Goal: Task Accomplishment & Management: Use online tool/utility

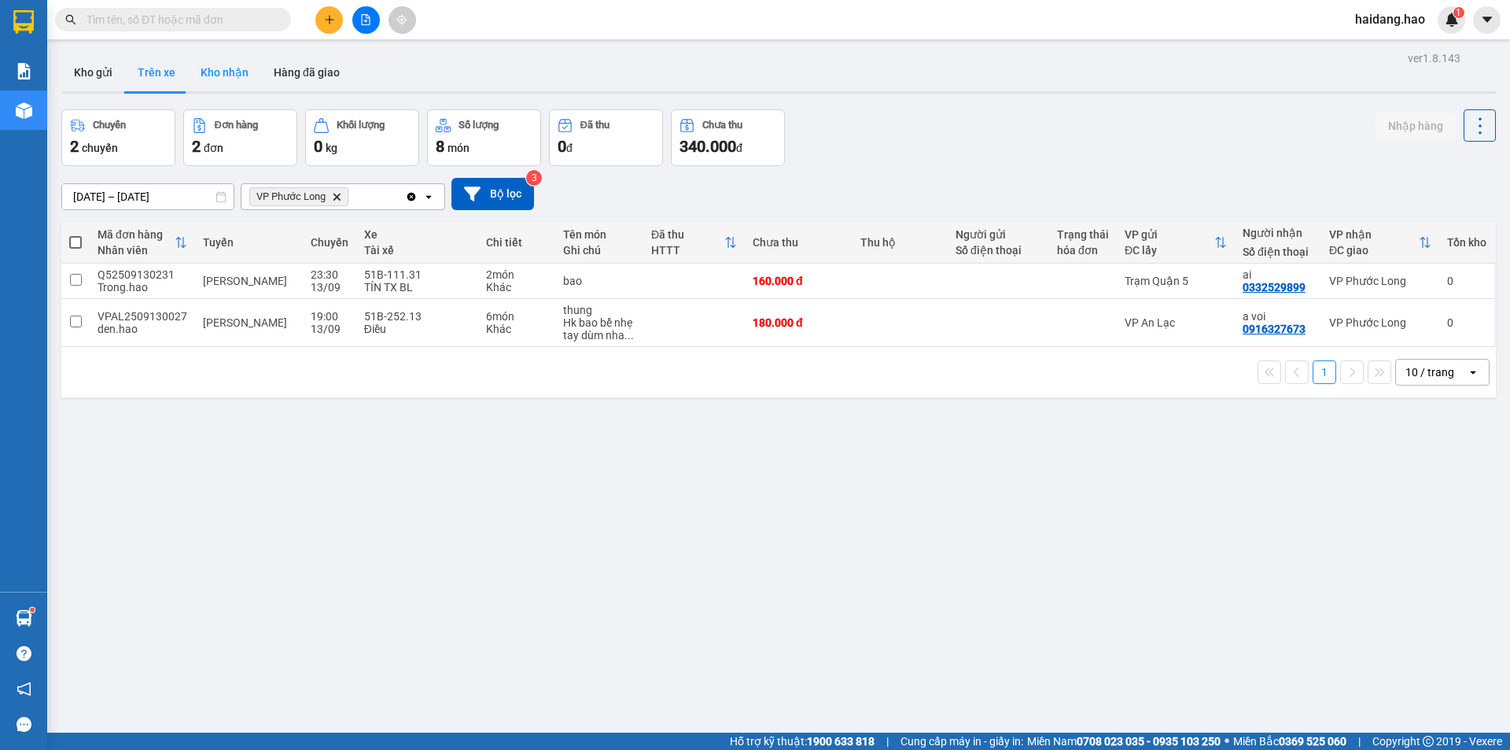
click at [225, 83] on button "Kho nhận" at bounding box center [224, 72] width 73 height 38
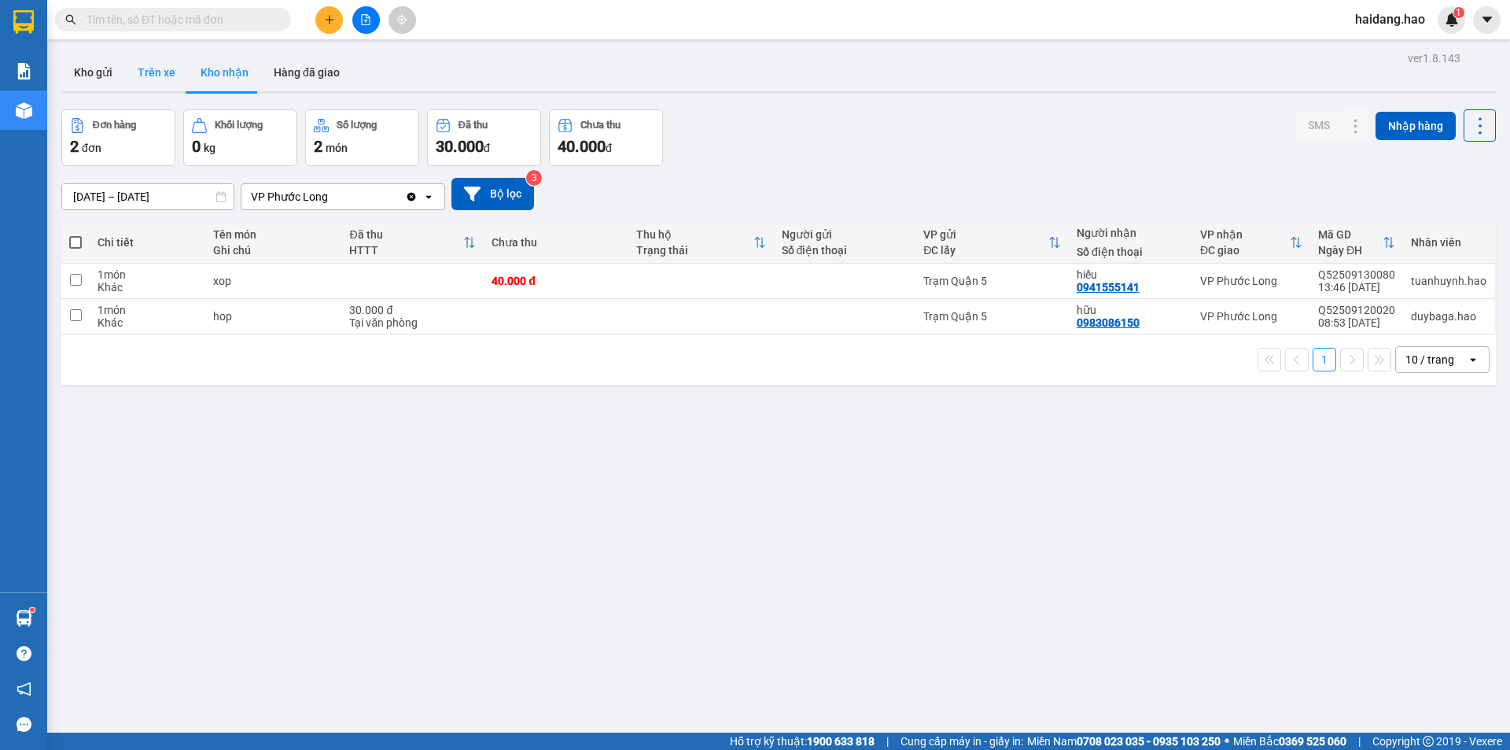
click at [155, 78] on button "Trên xe" at bounding box center [156, 72] width 63 height 38
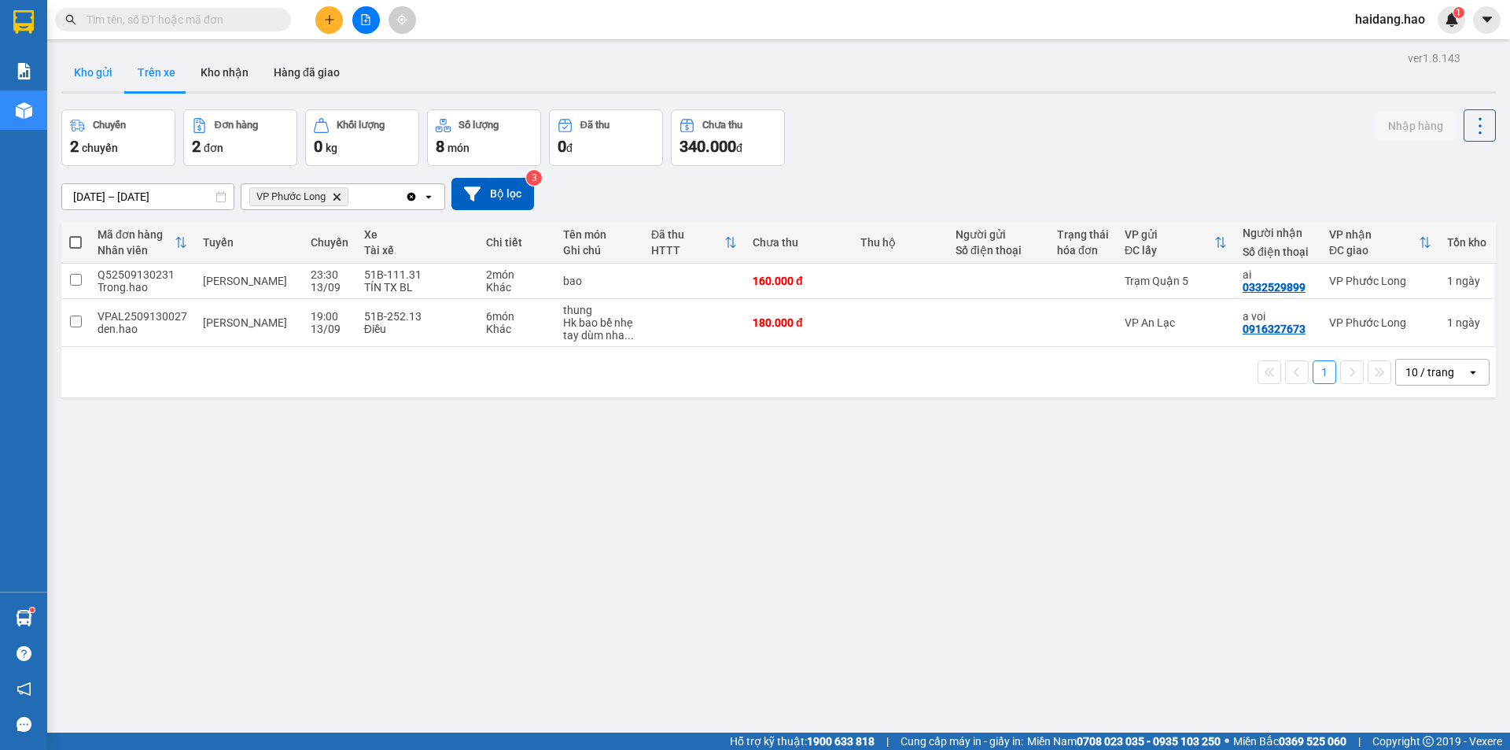
click at [102, 87] on button "Kho gửi" at bounding box center [93, 72] width 64 height 38
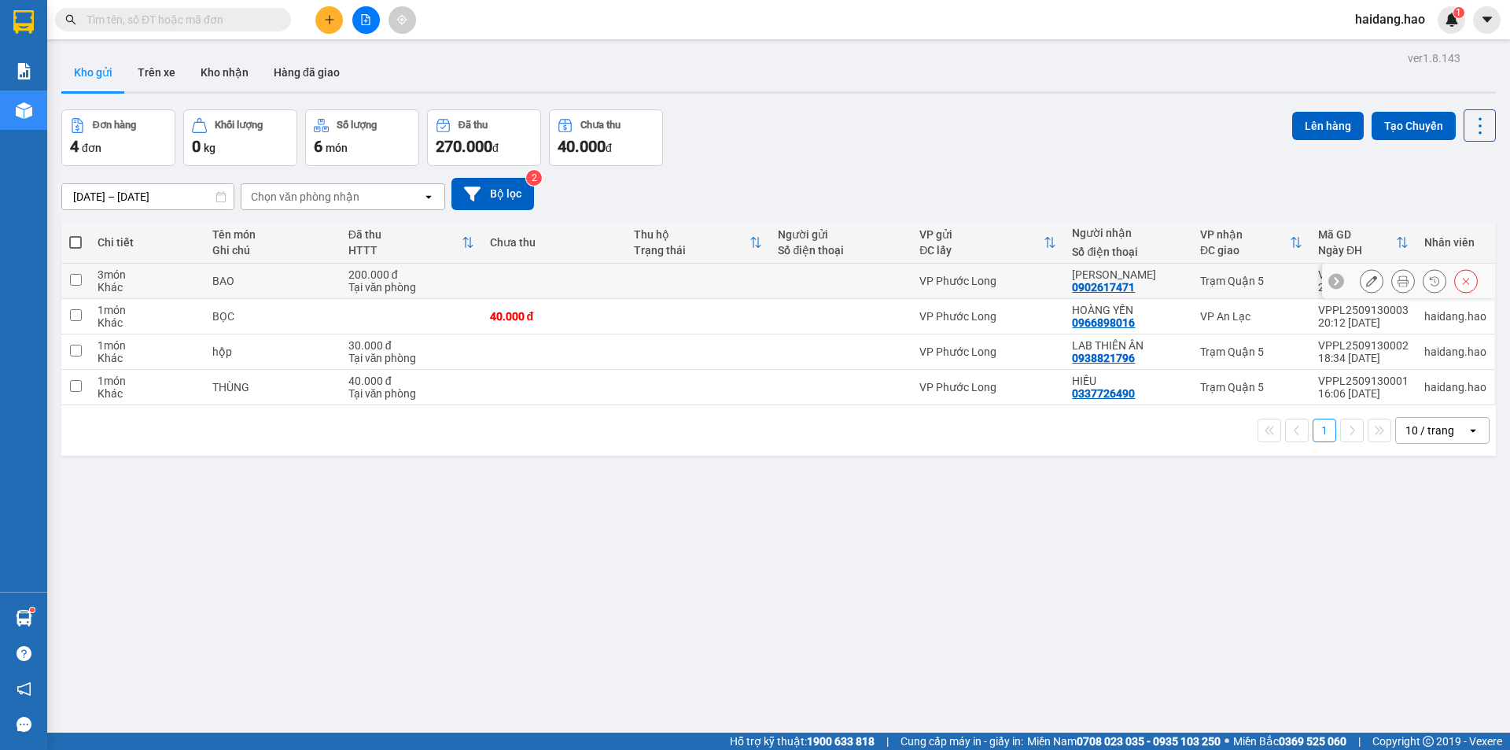
click at [867, 282] on div at bounding box center [841, 281] width 126 height 13
checkbox input "true"
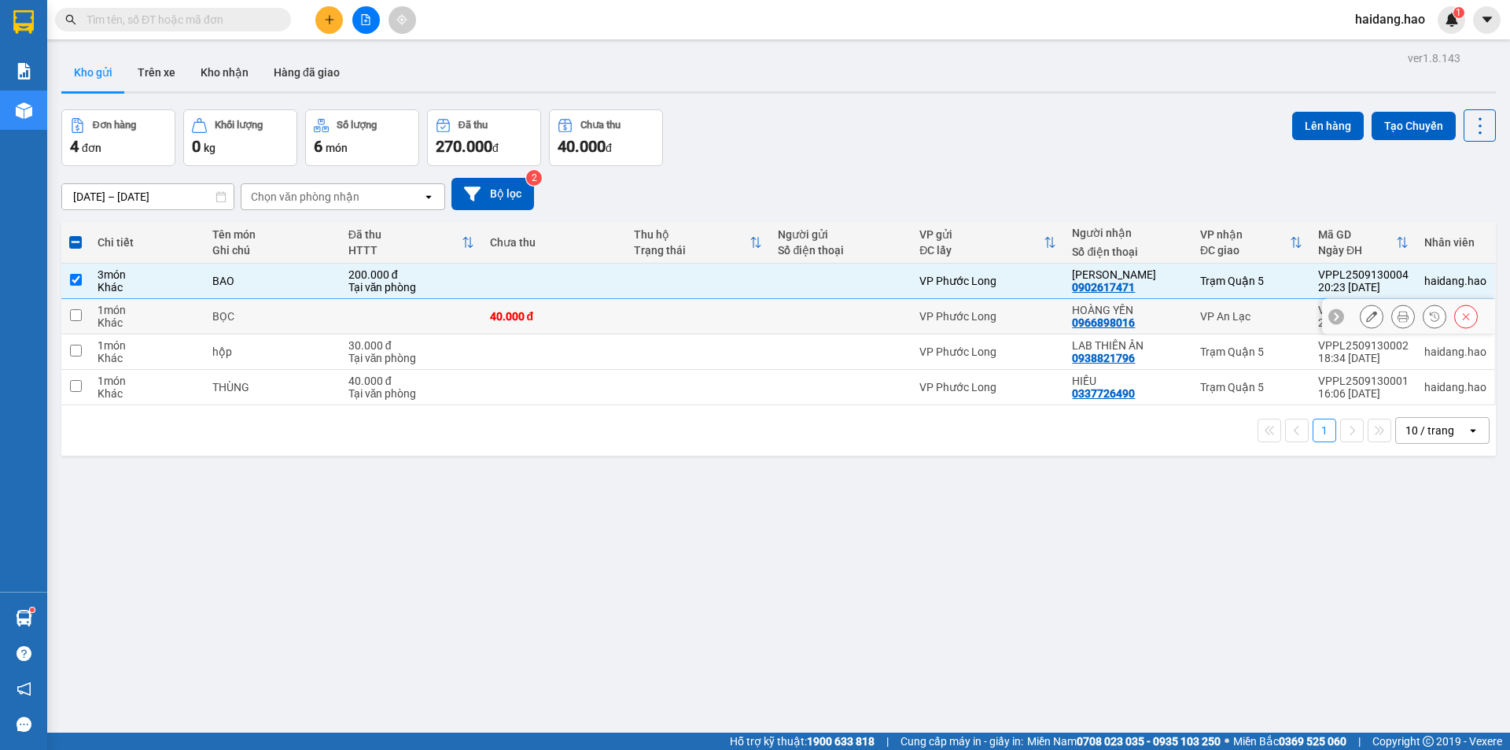
click at [864, 315] on div at bounding box center [841, 316] width 126 height 13
checkbox input "true"
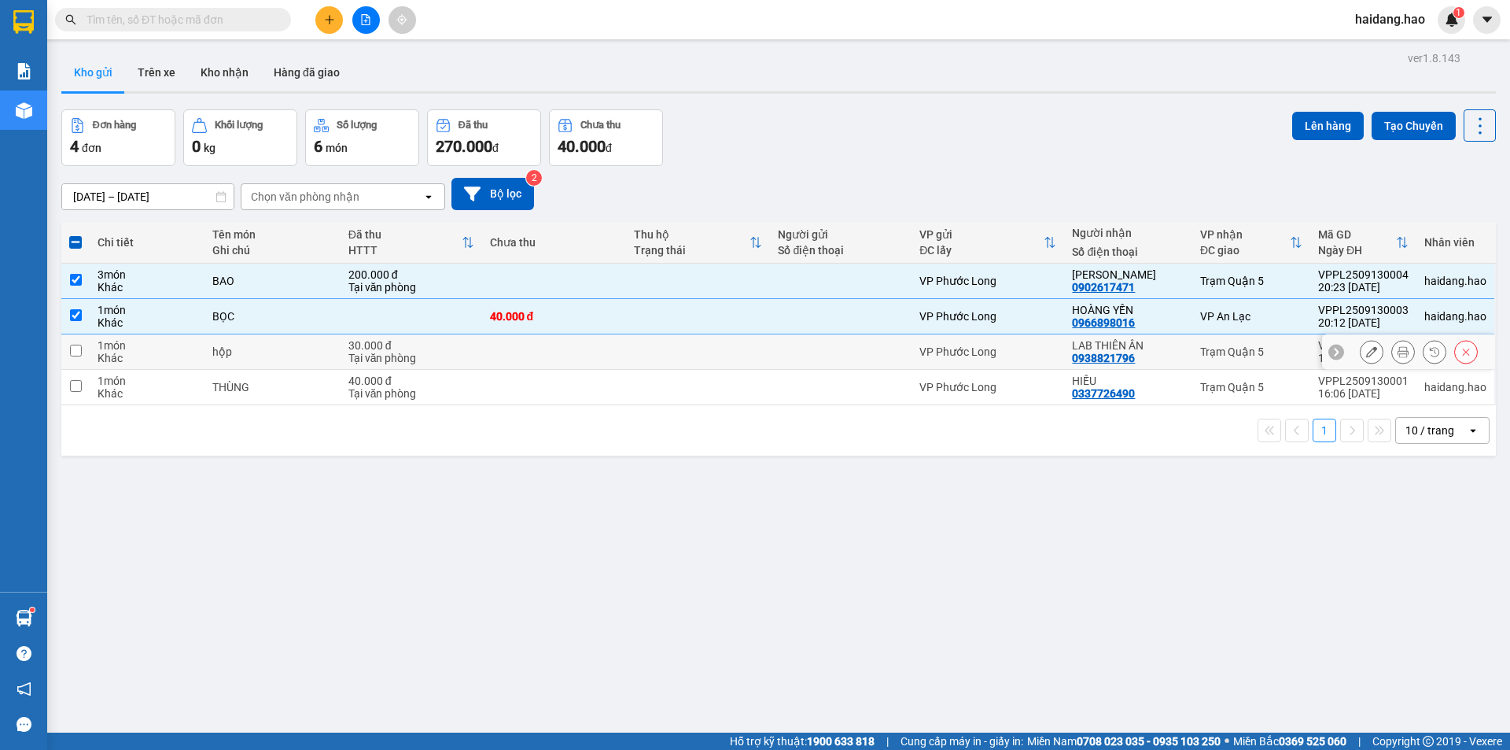
click at [880, 355] on div at bounding box center [841, 351] width 126 height 13
checkbox input "true"
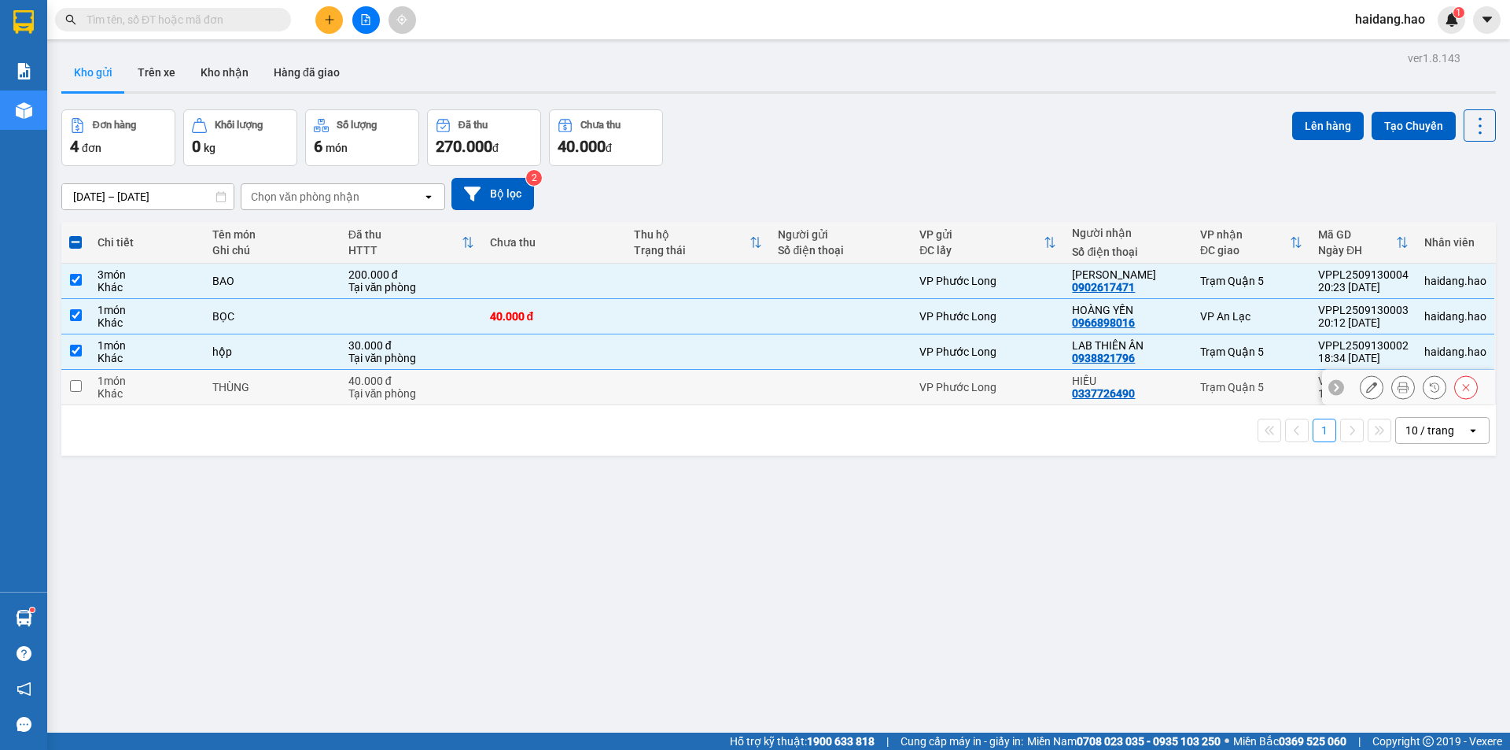
click at [872, 388] on div at bounding box center [841, 387] width 126 height 13
checkbox input "true"
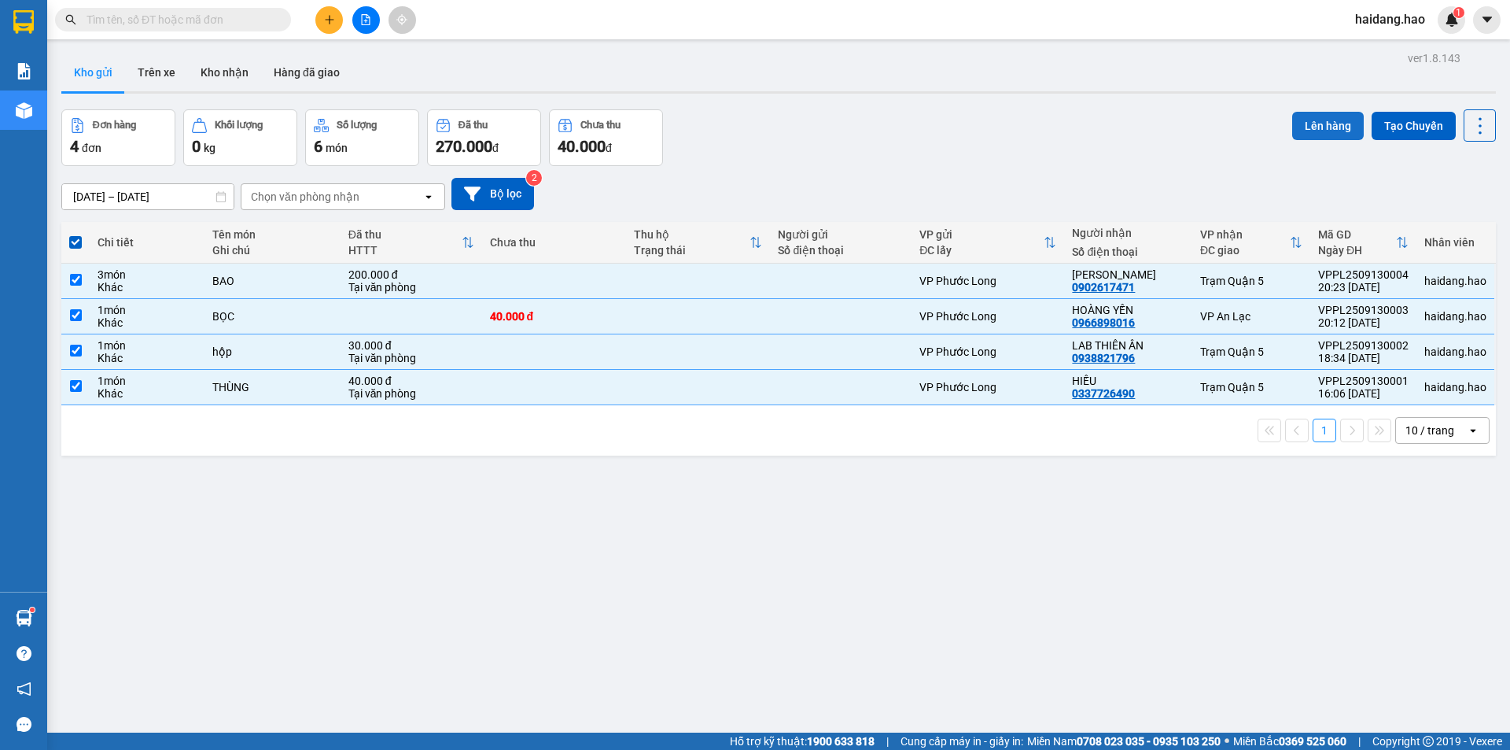
click at [1300, 126] on button "Lên hàng" at bounding box center [1328, 126] width 72 height 28
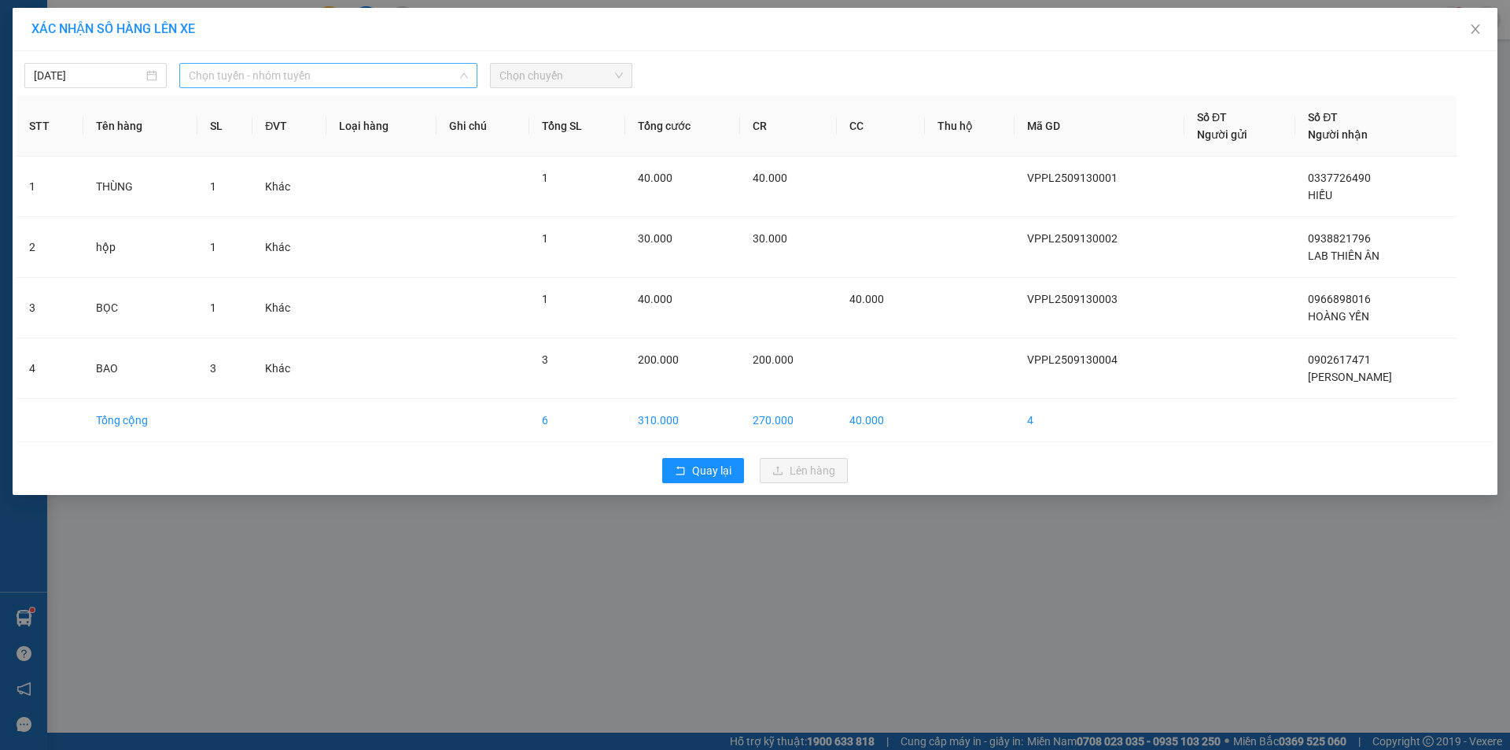
click at [334, 72] on span "Chọn tuyến - nhóm tuyến" at bounding box center [328, 76] width 279 height 24
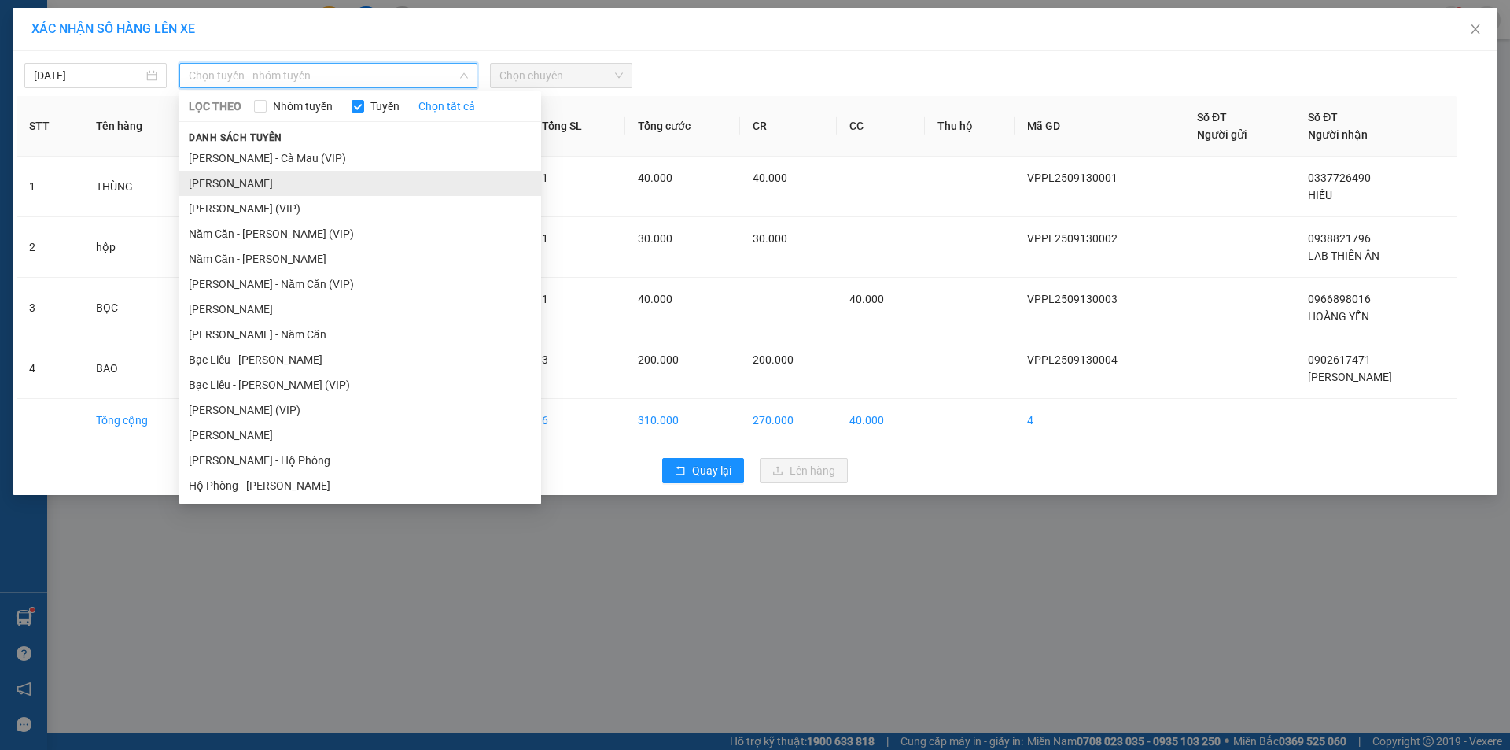
click at [326, 182] on li "[PERSON_NAME]" at bounding box center [360, 183] width 362 height 25
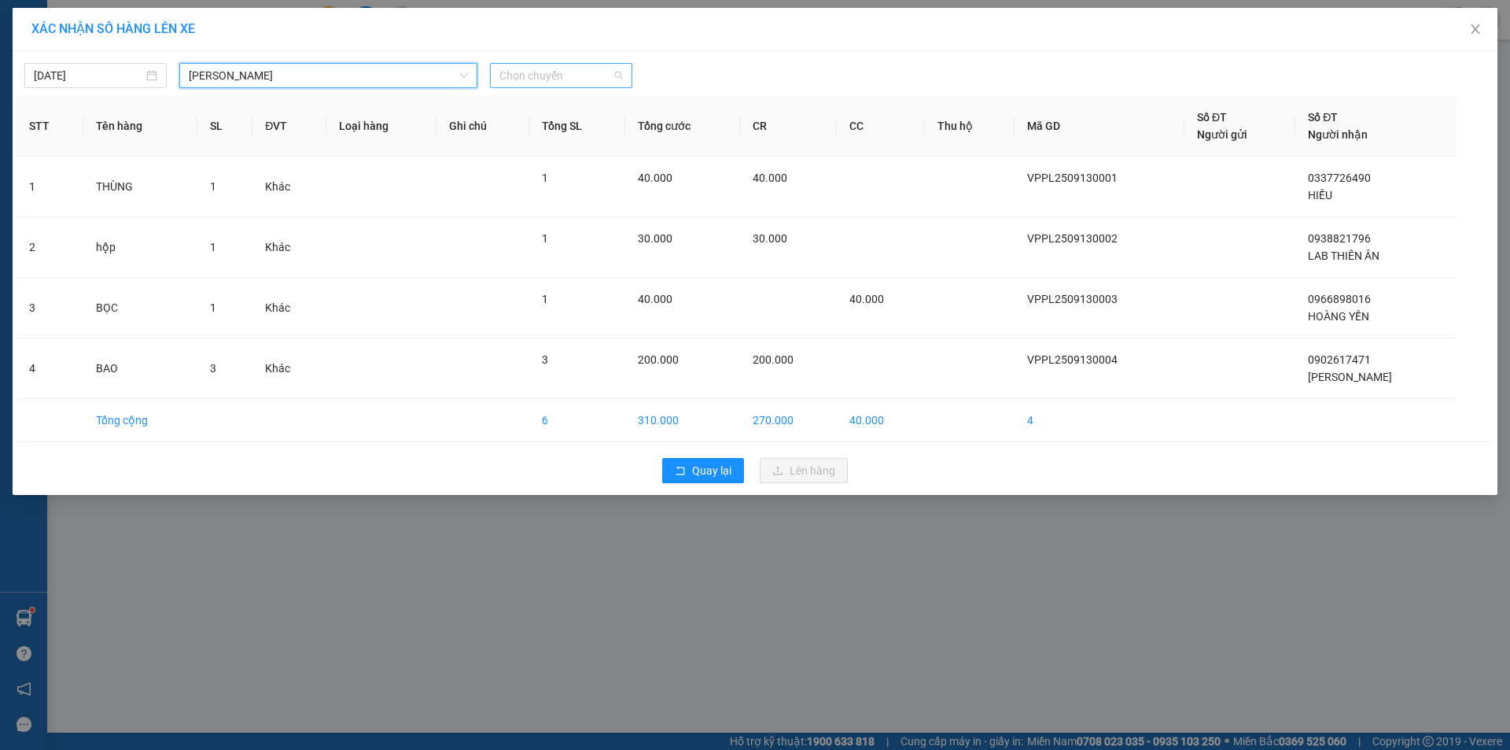
click at [503, 71] on span "Chọn chuyến" at bounding box center [560, 76] width 123 height 24
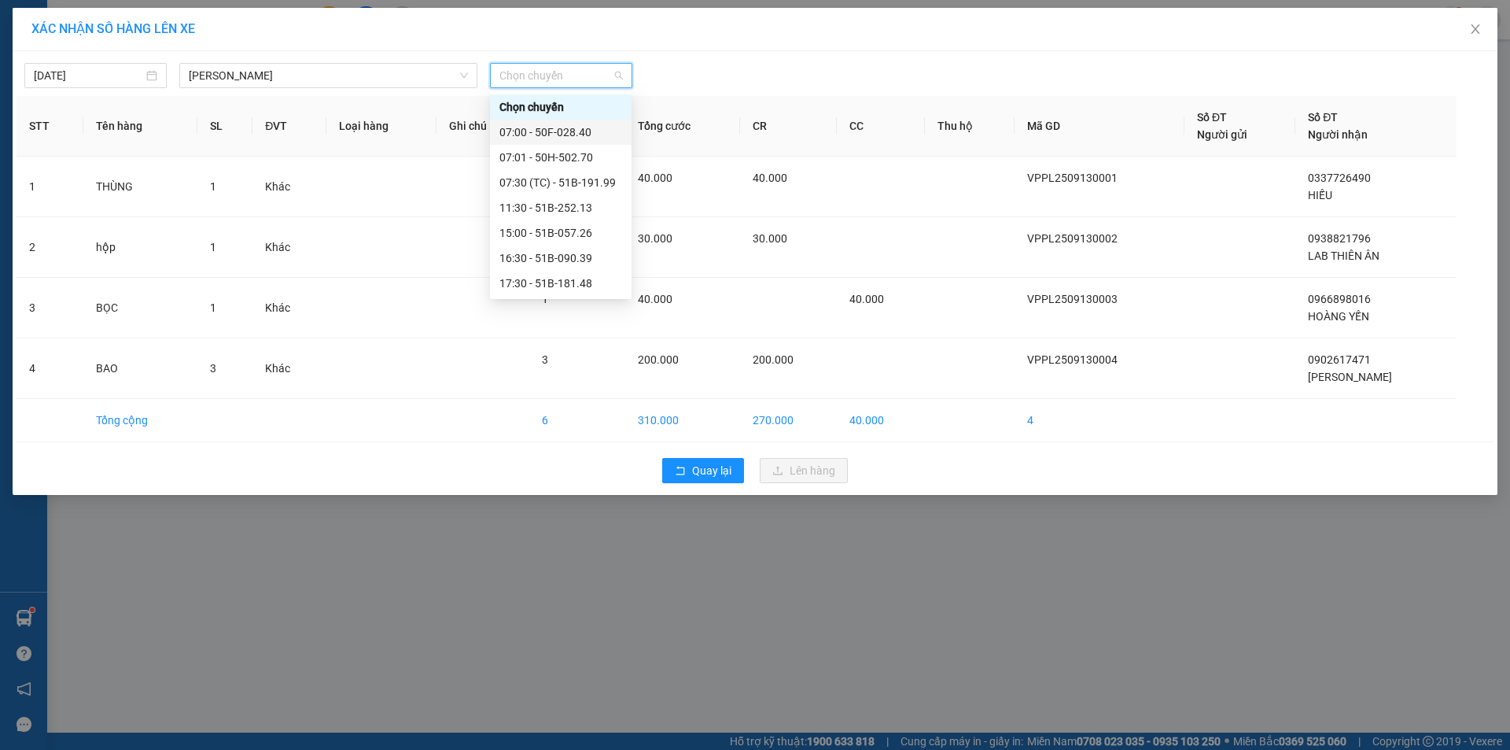
click at [580, 133] on div "07:00 - 50F-028.40" at bounding box center [560, 131] width 123 height 17
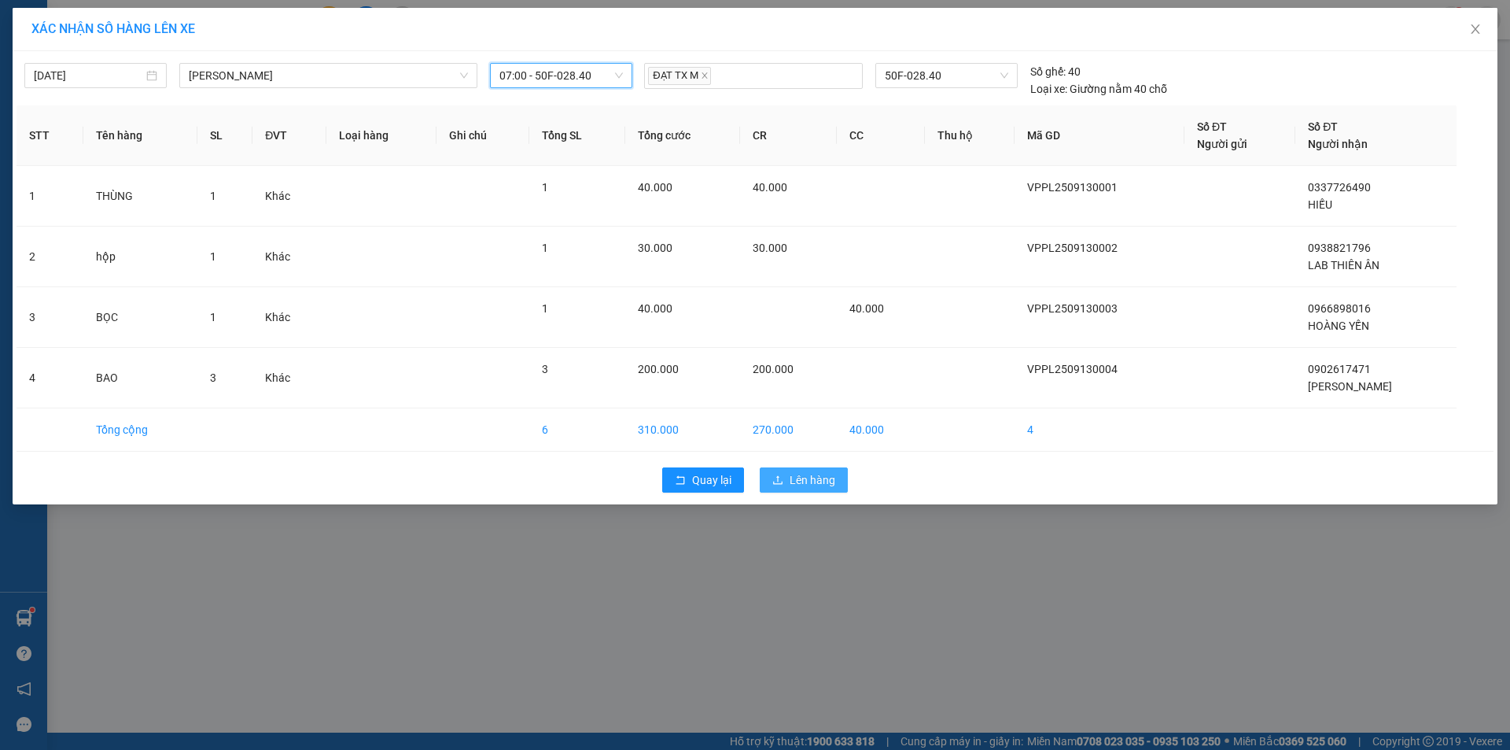
click at [816, 476] on span "Lên hàng" at bounding box center [813, 479] width 46 height 17
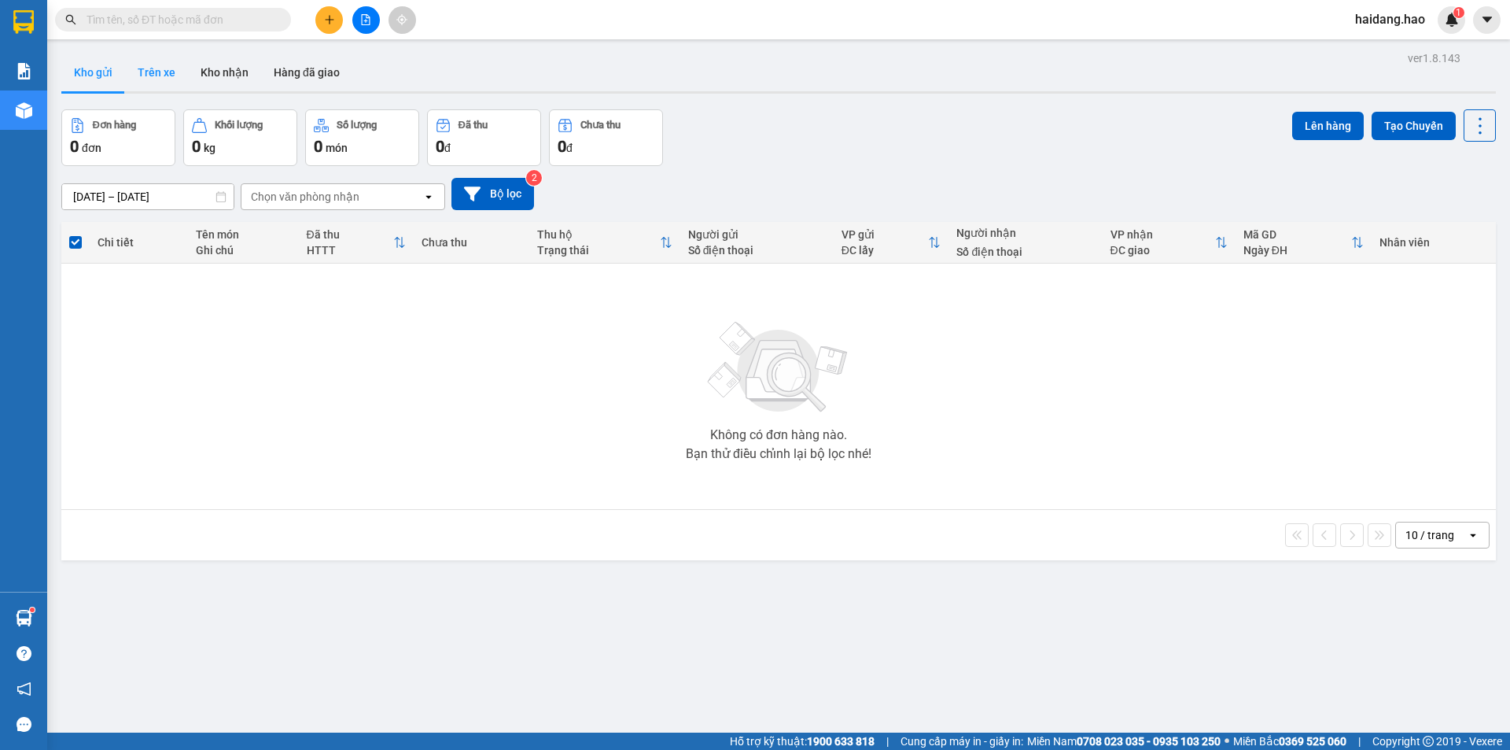
click at [158, 72] on button "Trên xe" at bounding box center [156, 72] width 63 height 38
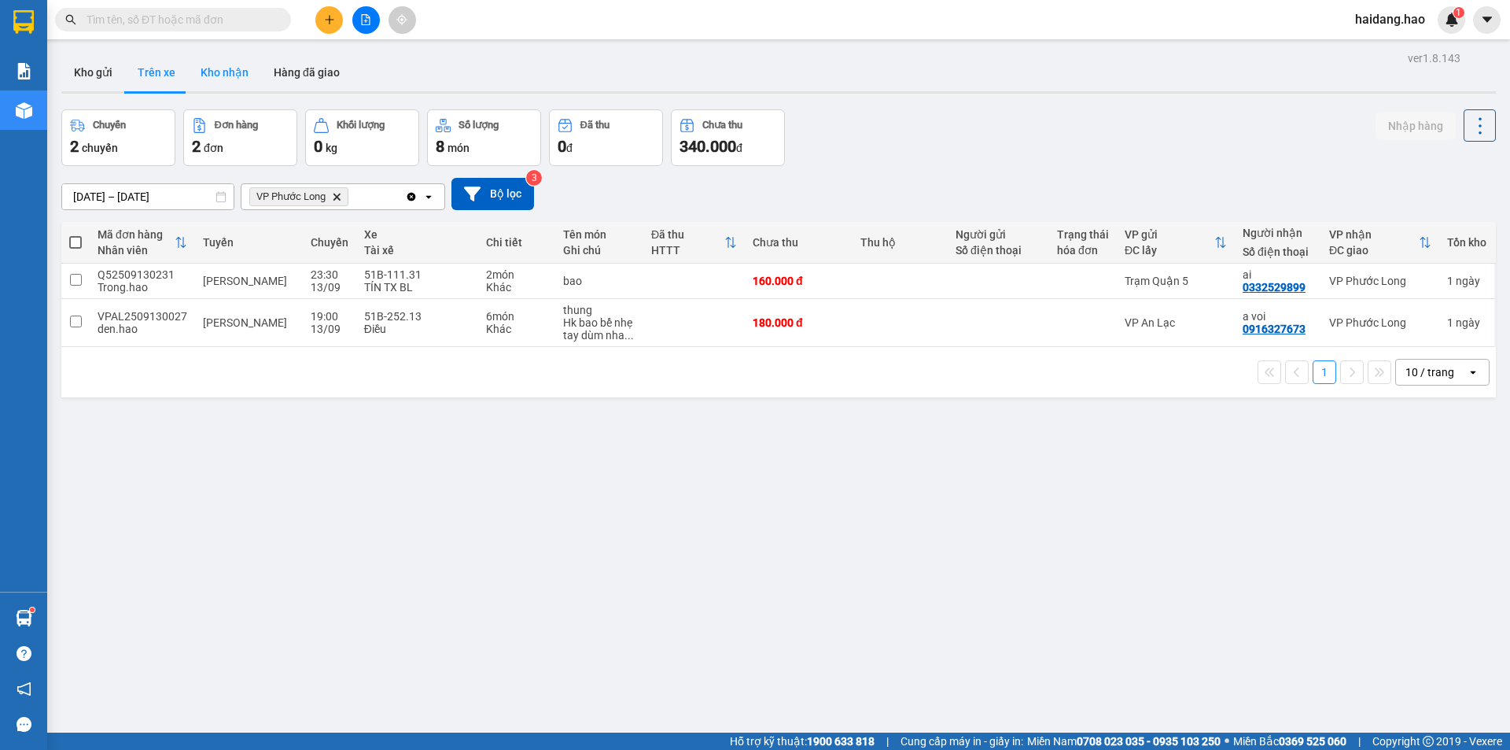
click at [234, 83] on button "Kho nhận" at bounding box center [224, 72] width 73 height 38
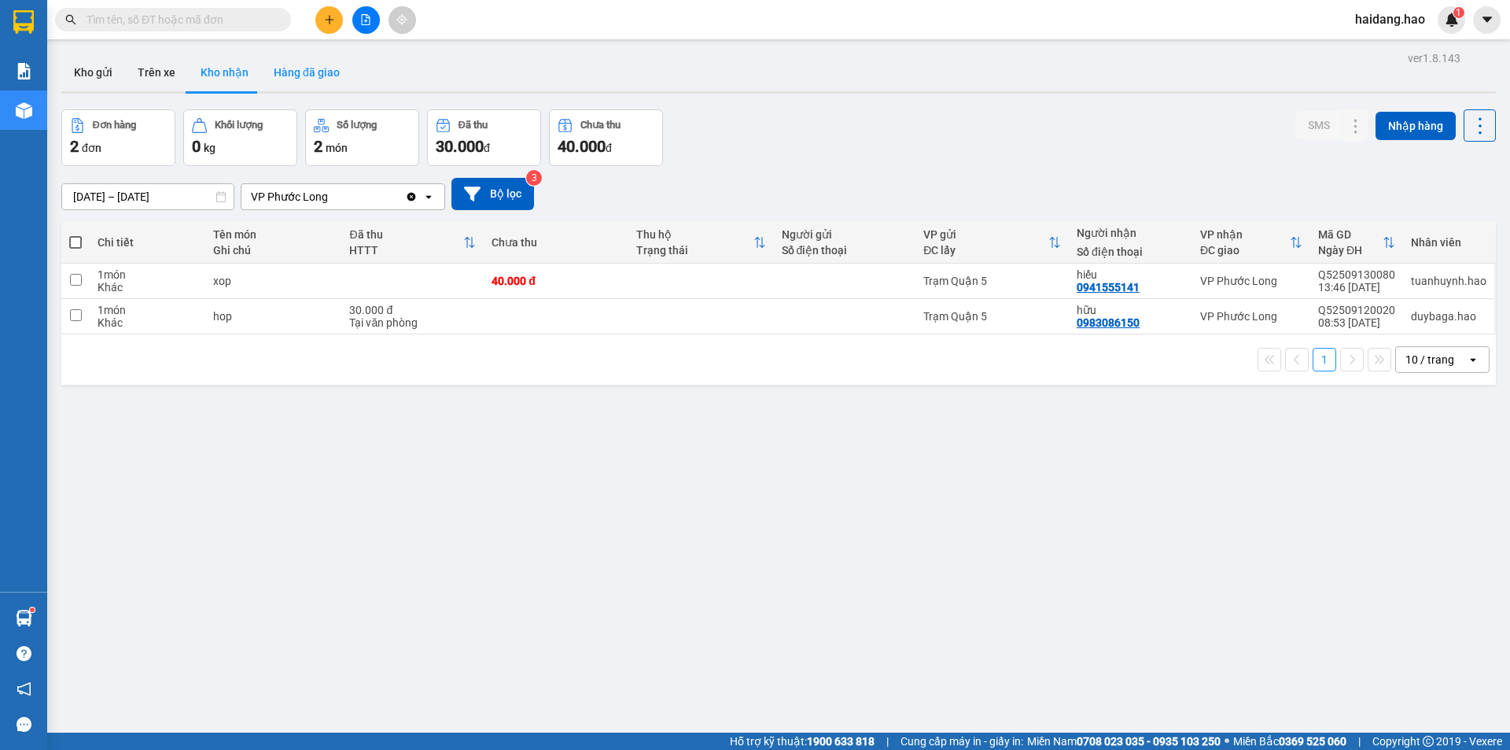
click at [307, 79] on button "Hàng đã giao" at bounding box center [306, 72] width 91 height 38
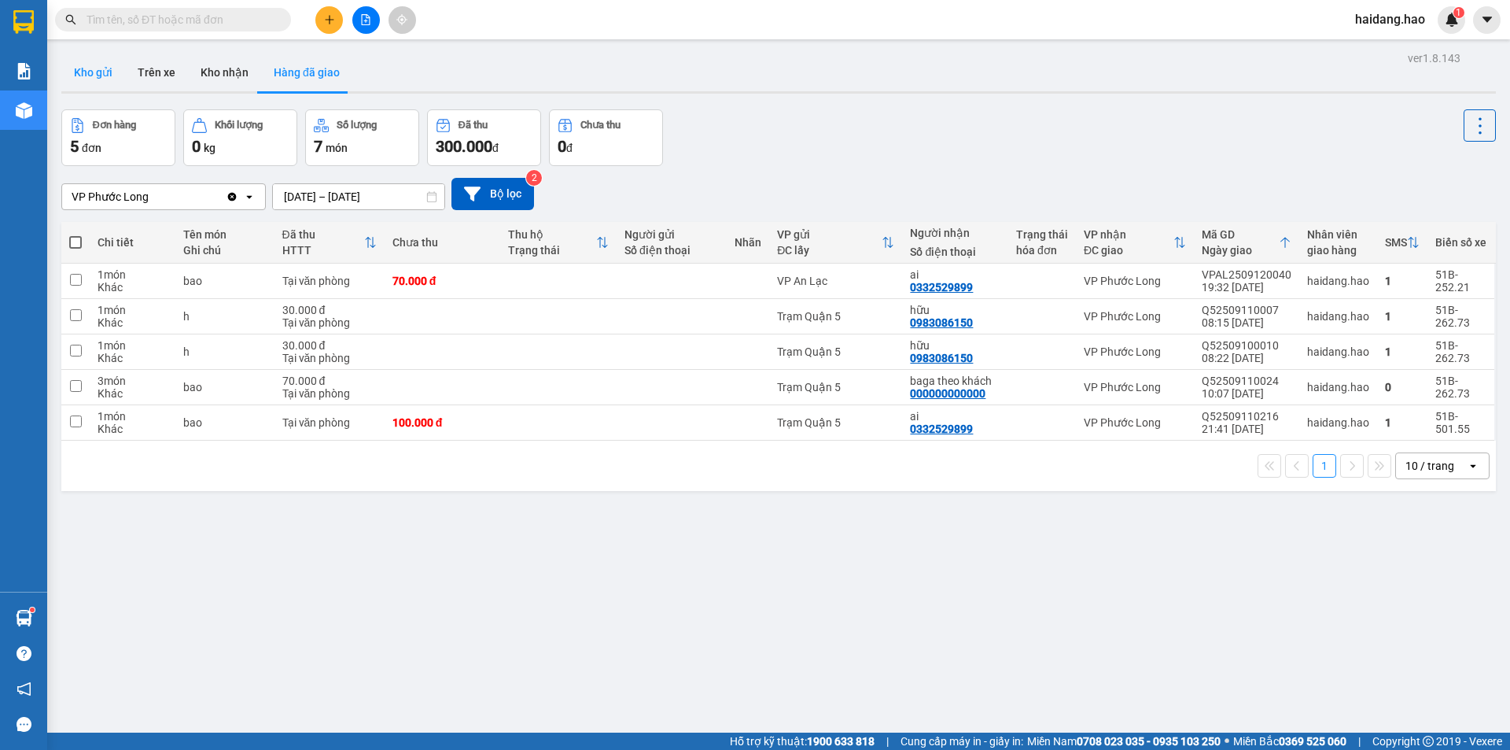
click at [97, 74] on button "Kho gửi" at bounding box center [93, 72] width 64 height 38
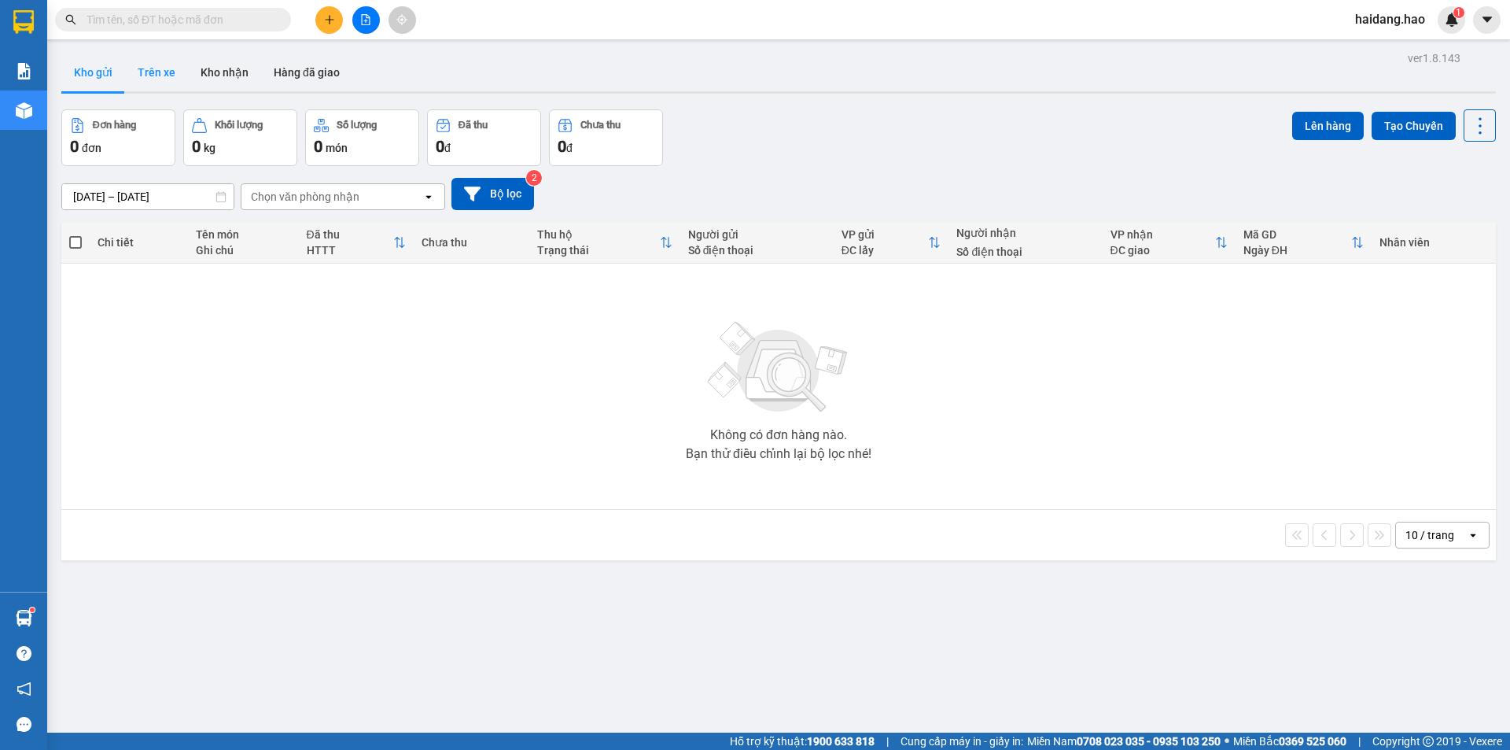
click at [155, 74] on button "Trên xe" at bounding box center [156, 72] width 63 height 38
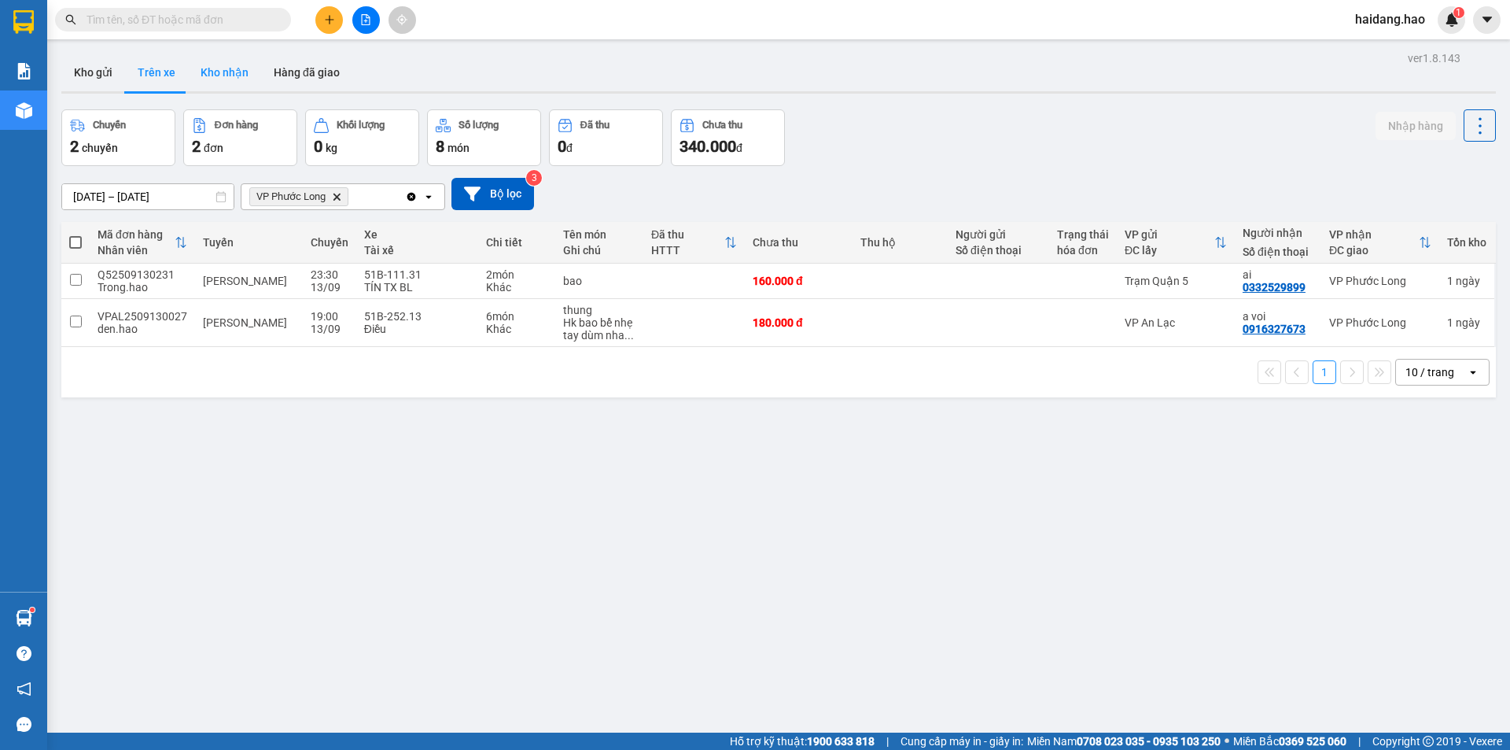
click at [234, 73] on button "Kho nhận" at bounding box center [224, 72] width 73 height 38
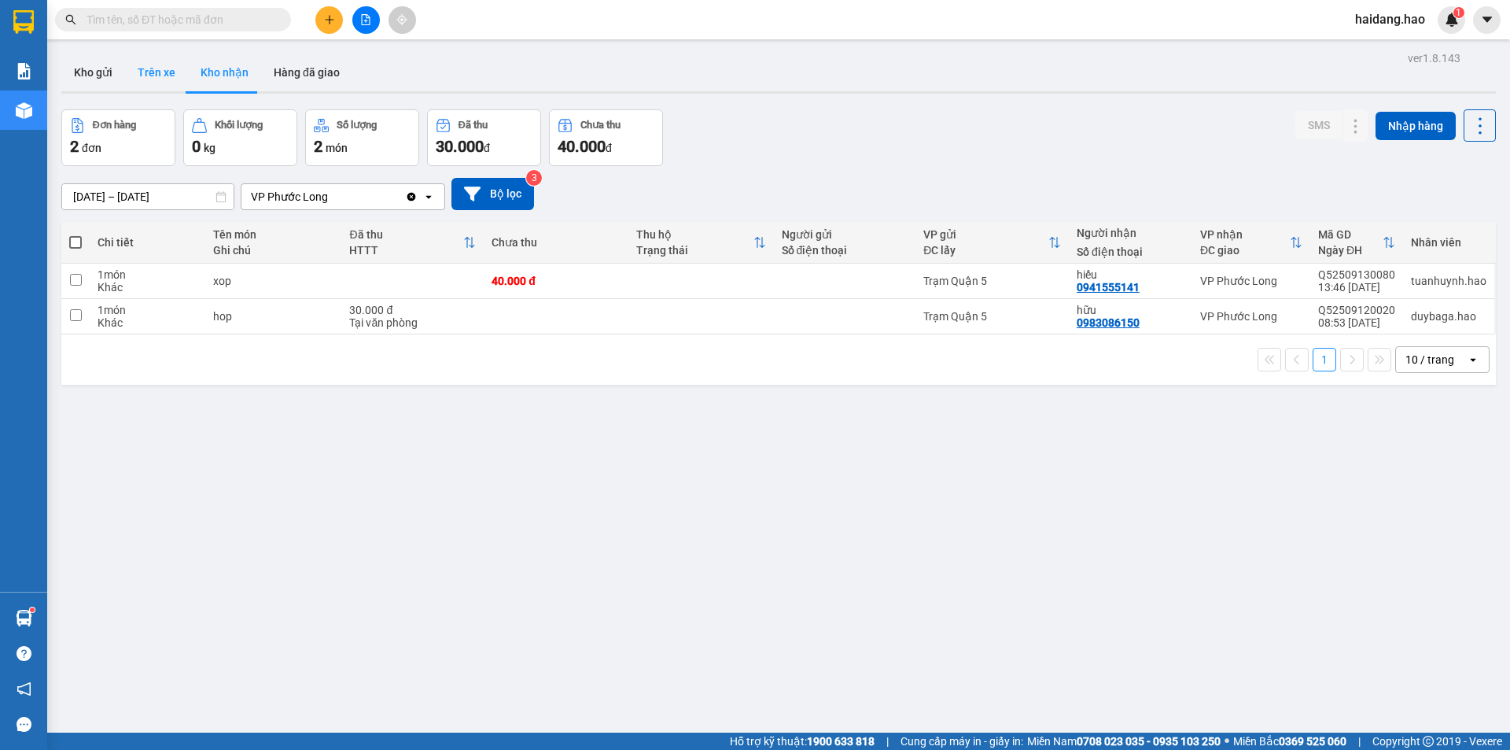
click at [142, 71] on button "Trên xe" at bounding box center [156, 72] width 63 height 38
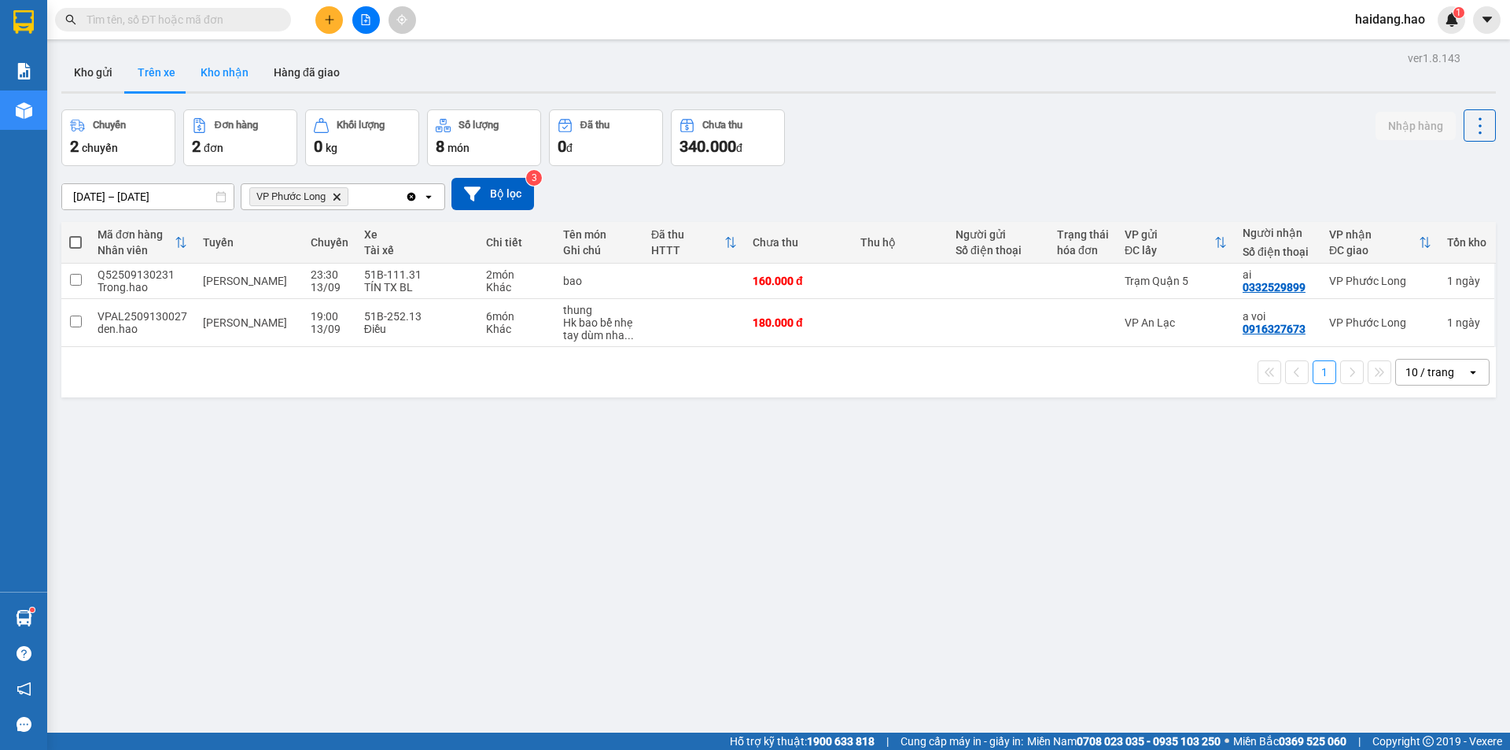
click at [213, 59] on button "Kho nhận" at bounding box center [224, 72] width 73 height 38
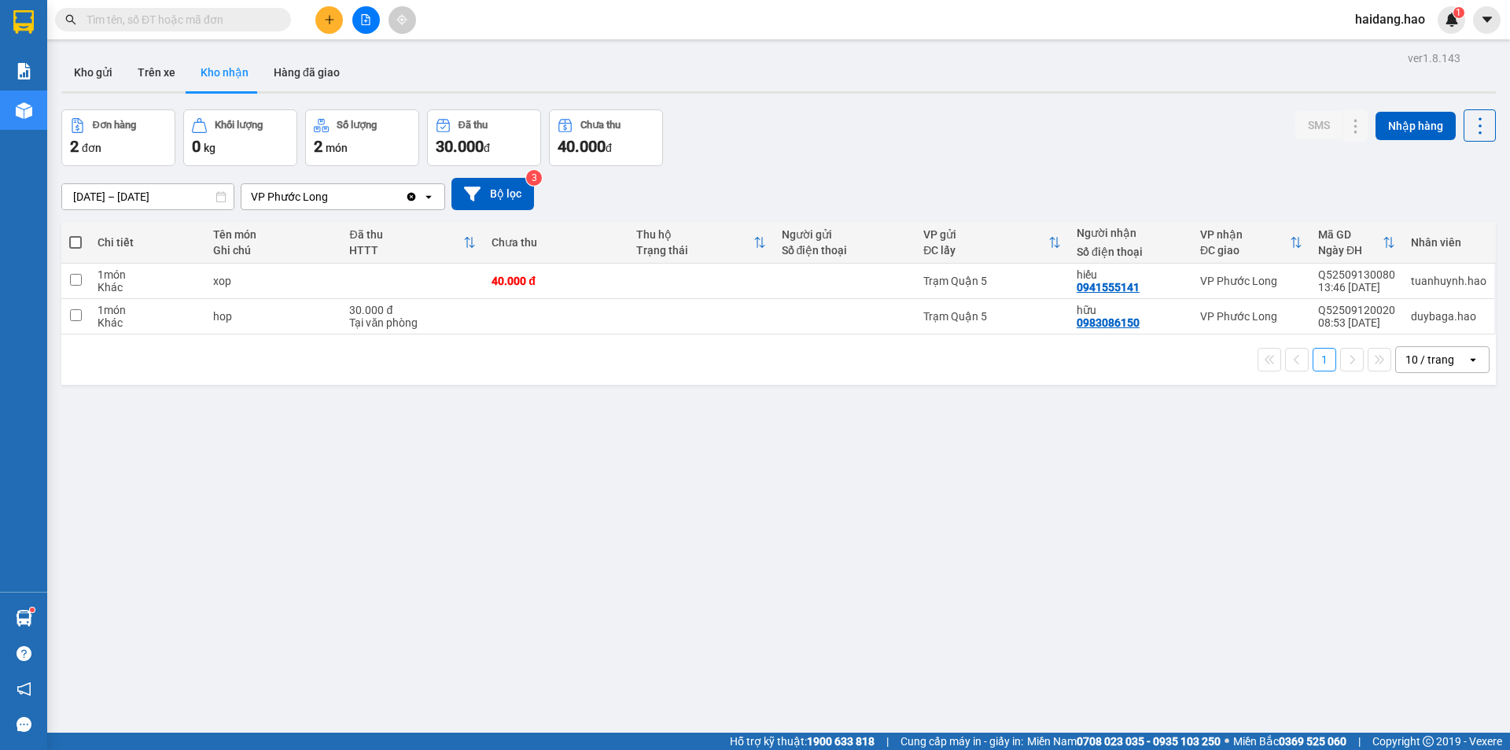
click at [776, 124] on div "Đơn hàng 2 đơn Khối lượng 0 kg Số lượng 2 món Đã thu 30.000 đ Chưa thu 40.000 đ…" at bounding box center [778, 137] width 1435 height 57
